Goal: Task Accomplishment & Management: Manage account settings

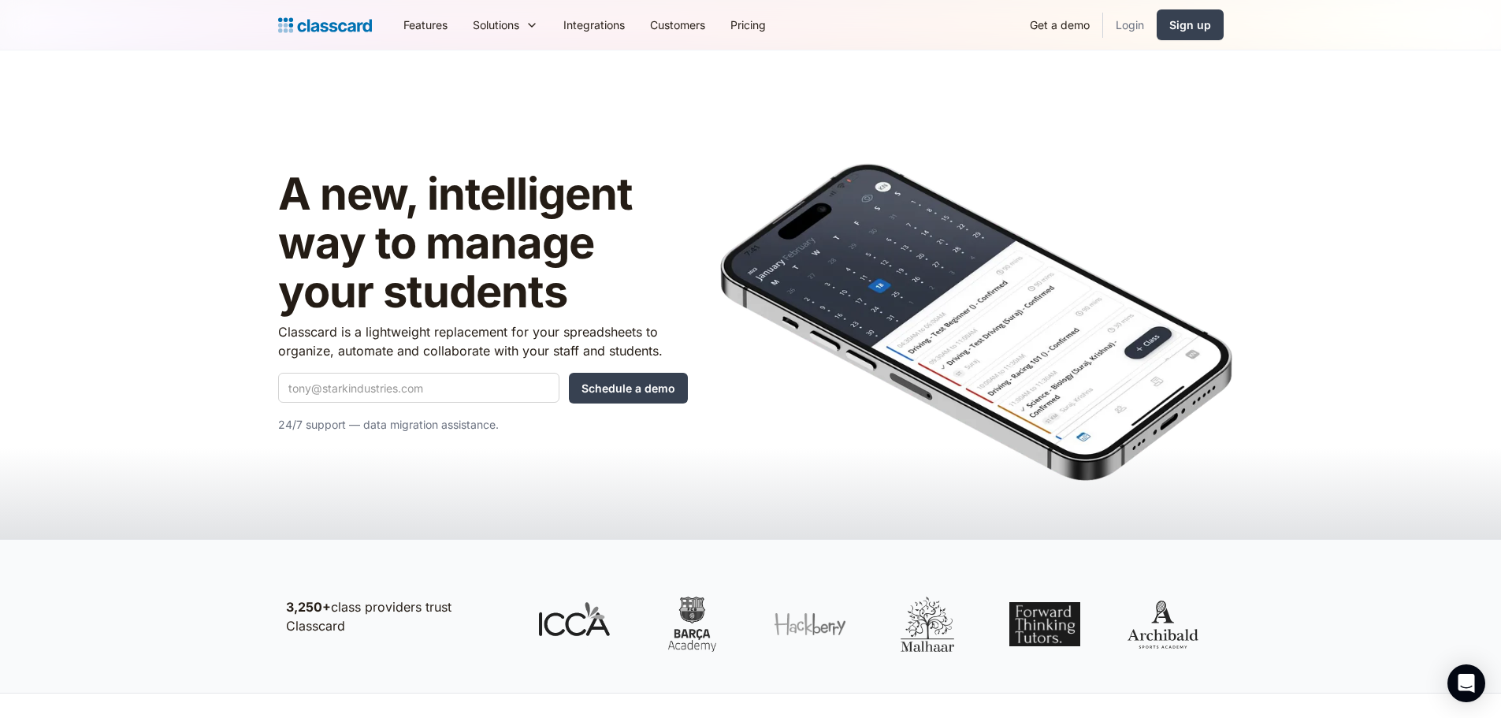
click at [1131, 31] on link "Login" at bounding box center [1130, 24] width 54 height 35
click at [1121, 28] on link "Login" at bounding box center [1130, 24] width 54 height 35
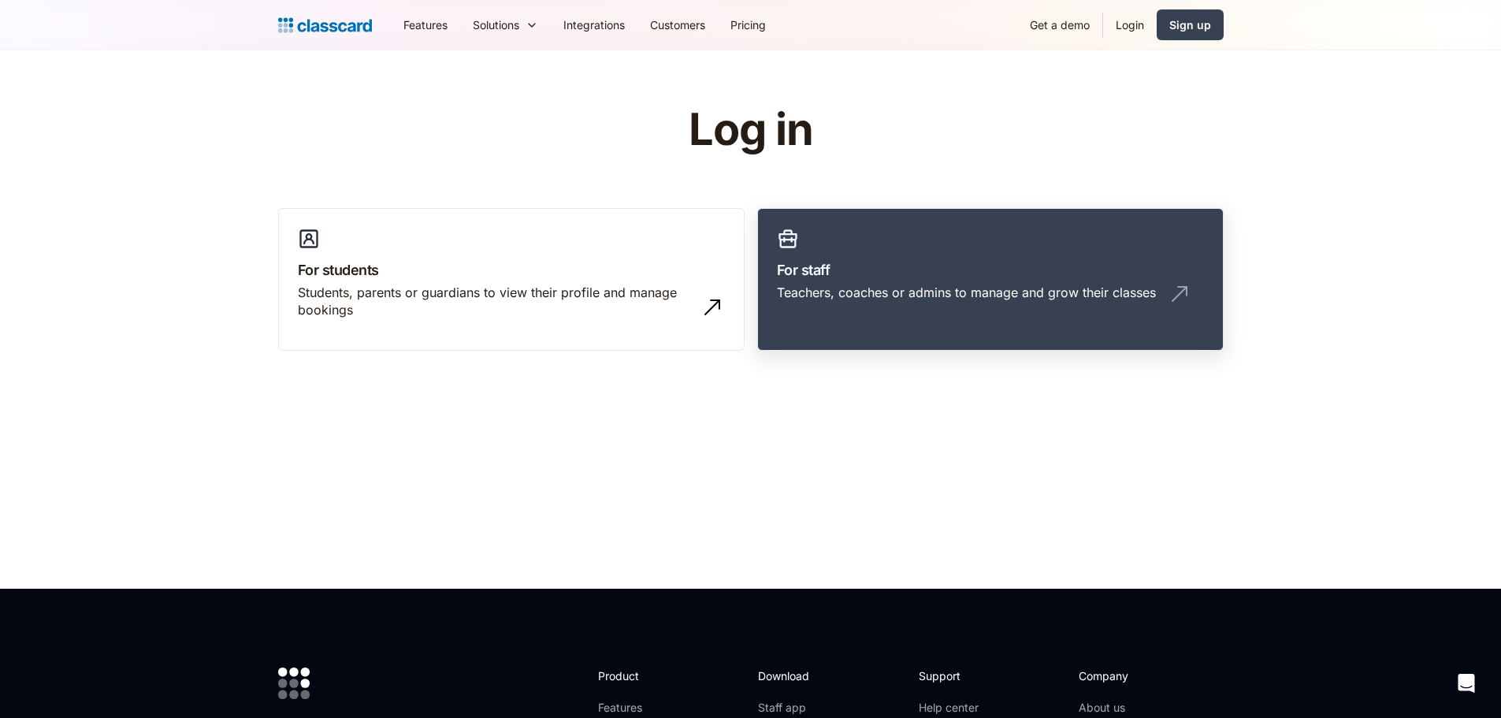
click at [881, 272] on h3 "For staff" at bounding box center [990, 269] width 427 height 21
click at [855, 316] on link "For staff Teachers, coaches or admins to manage and grow their classes" at bounding box center [990, 279] width 466 height 143
